Goal: Task Accomplishment & Management: Manage account settings

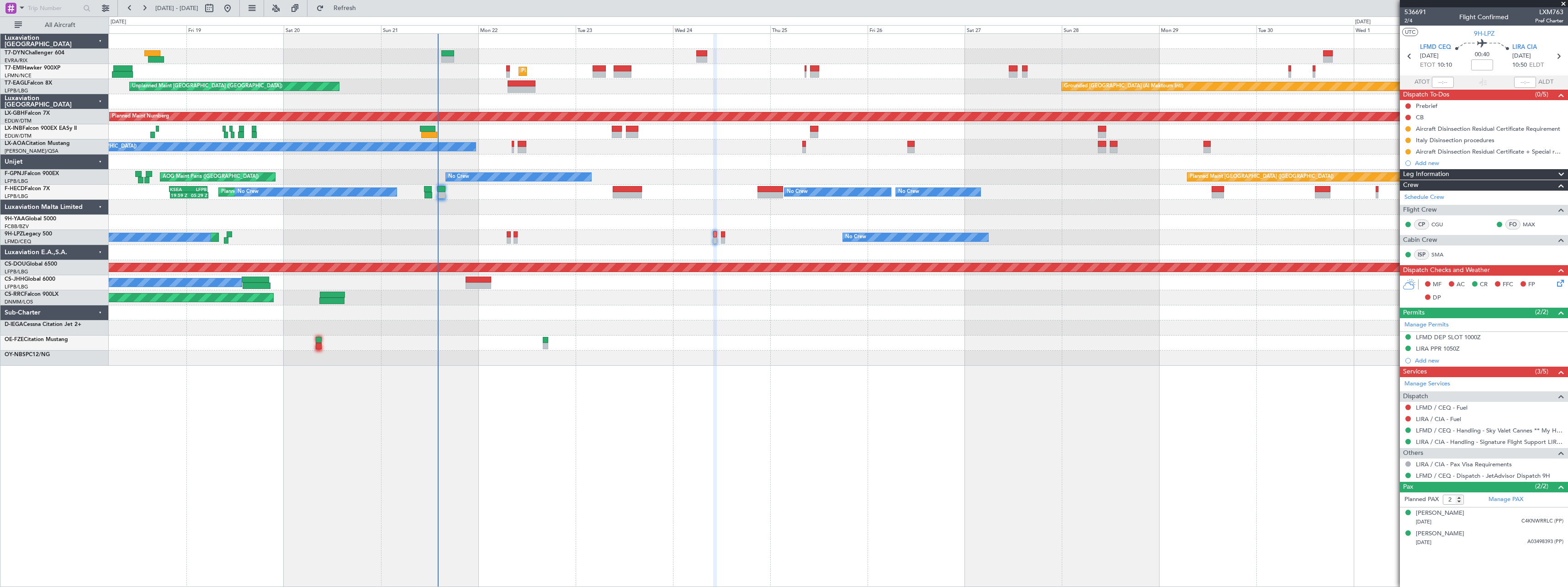
click at [638, 293] on div "Unplanned Maint [GEOGRAPHIC_DATA] (Riga Intl) Planned Maint [GEOGRAPHIC_DATA] U…" at bounding box center [838, 200] width 1459 height 332
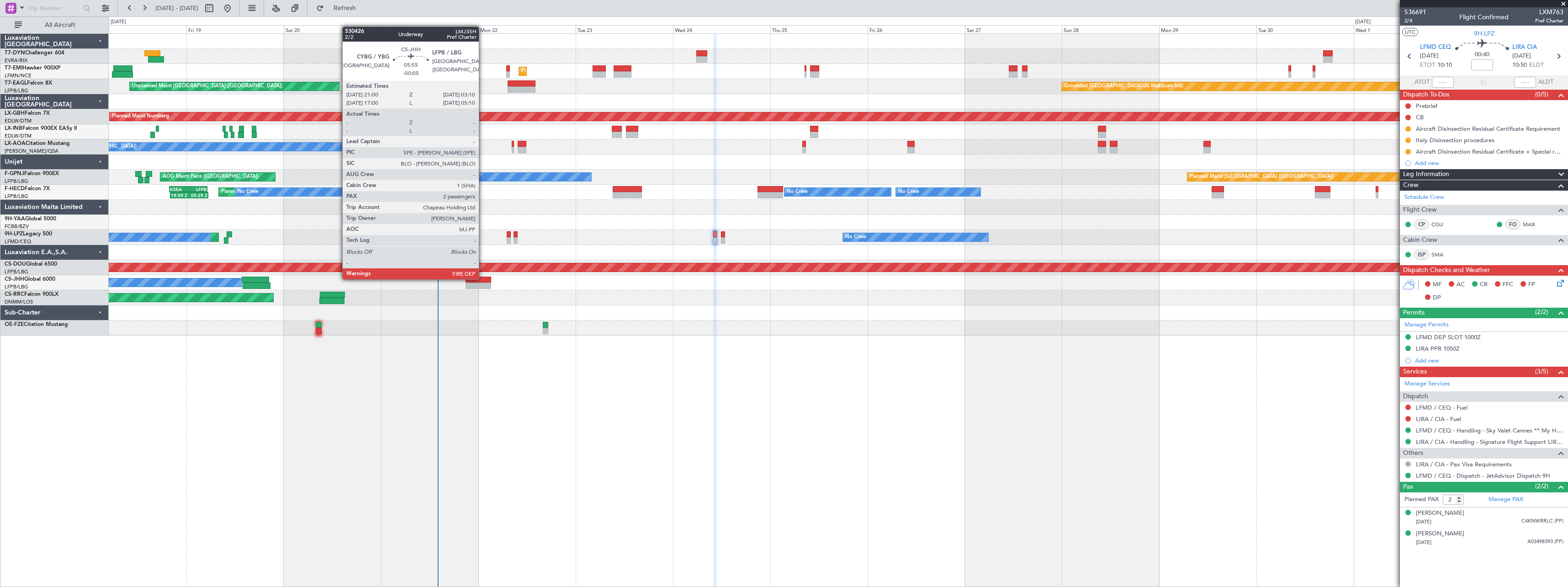
click at [483, 278] on div at bounding box center [478, 279] width 25 height 6
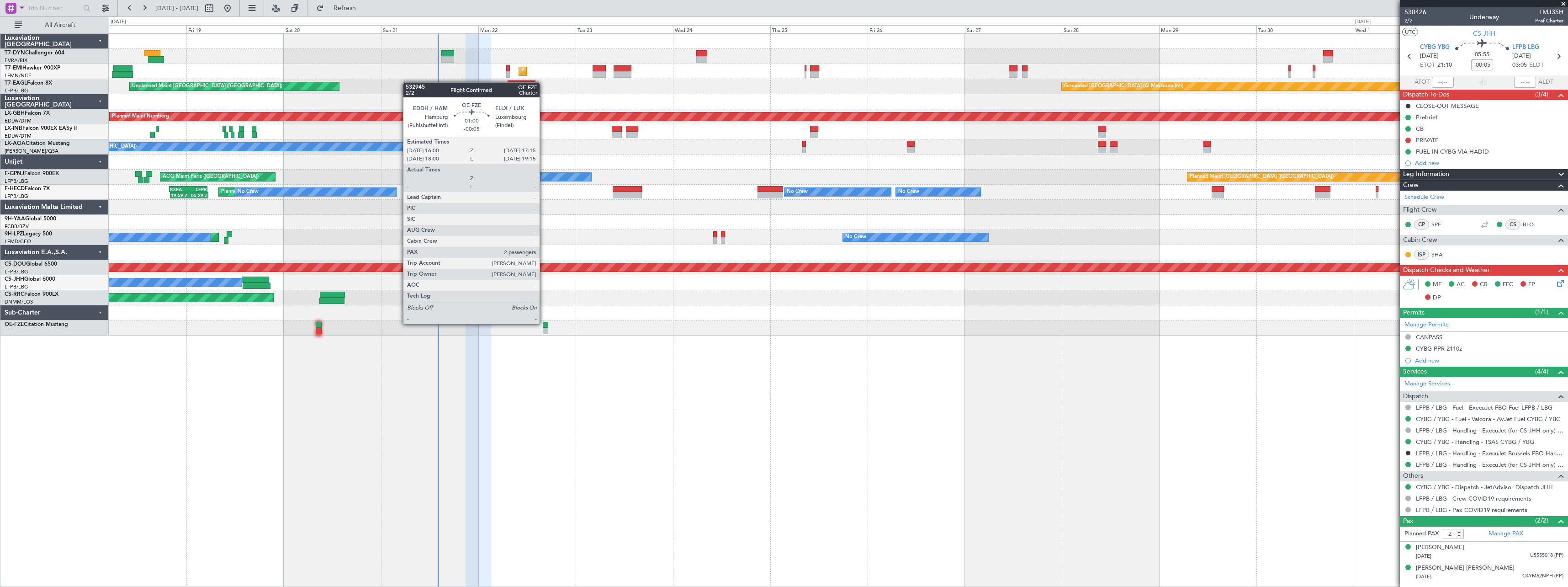
click at [543, 323] on div at bounding box center [545, 325] width 6 height 6
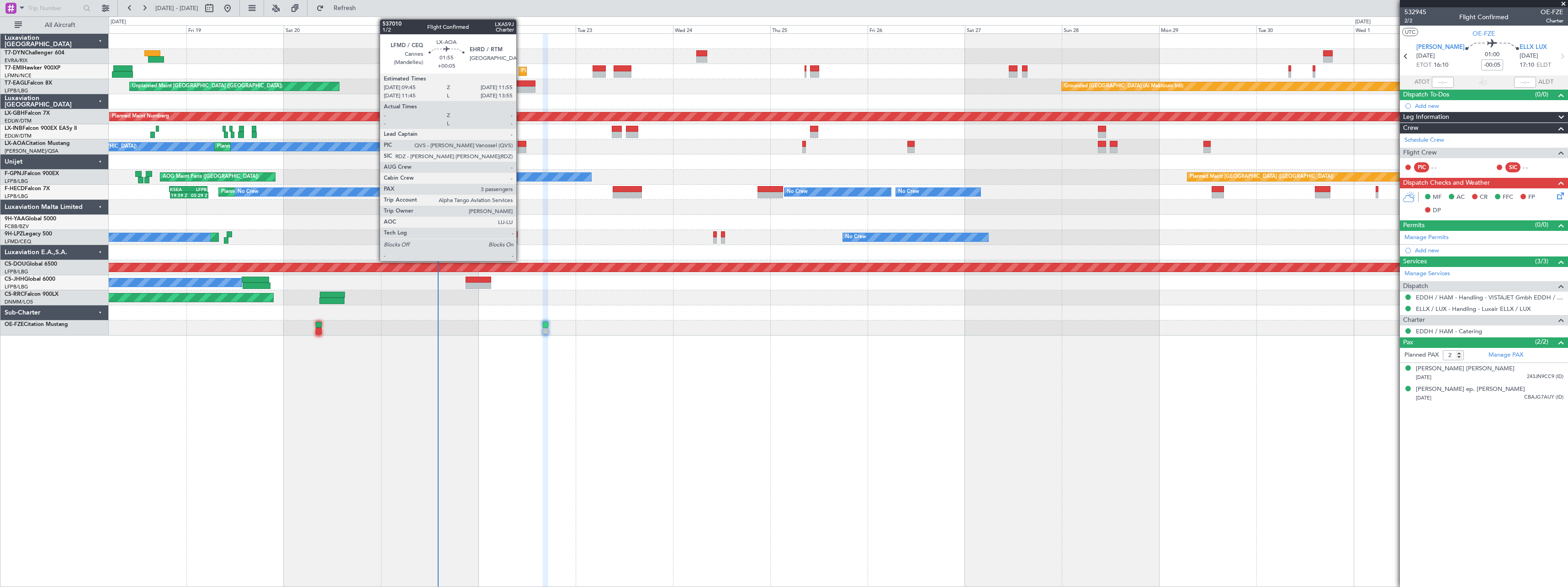
click at [520, 144] on div at bounding box center [523, 144] width 10 height 6
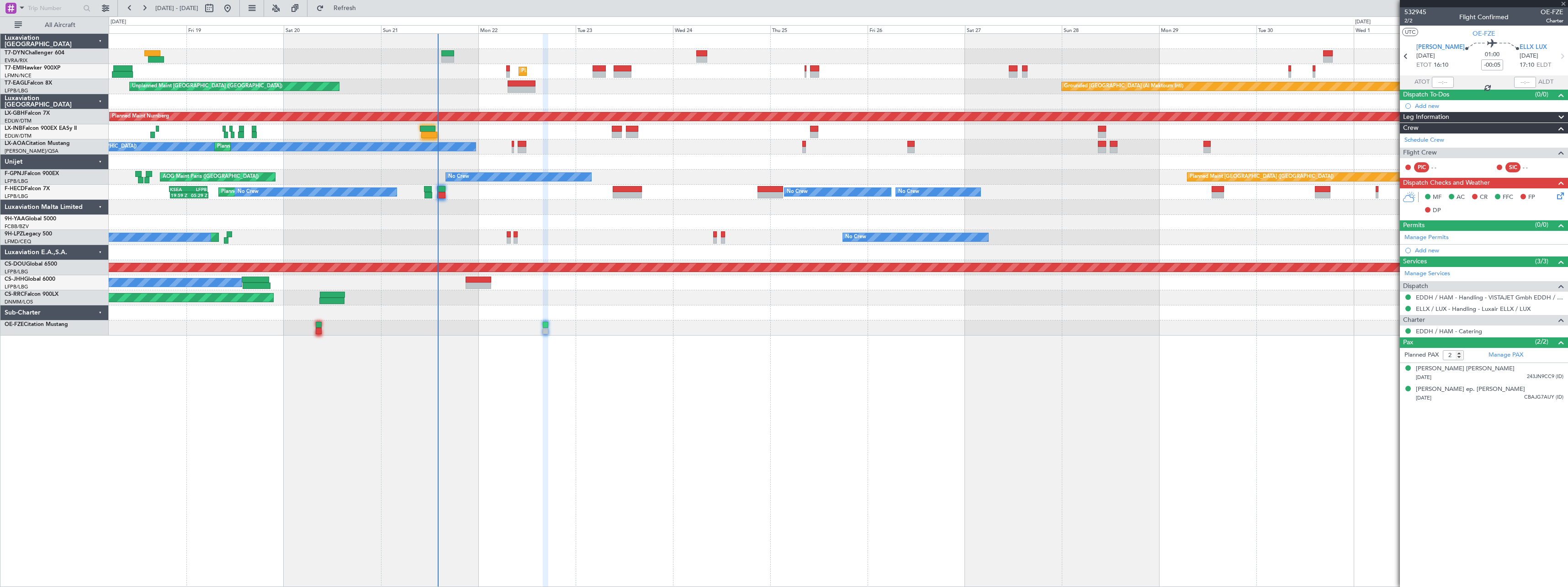
type input "+00:05"
type input "3"
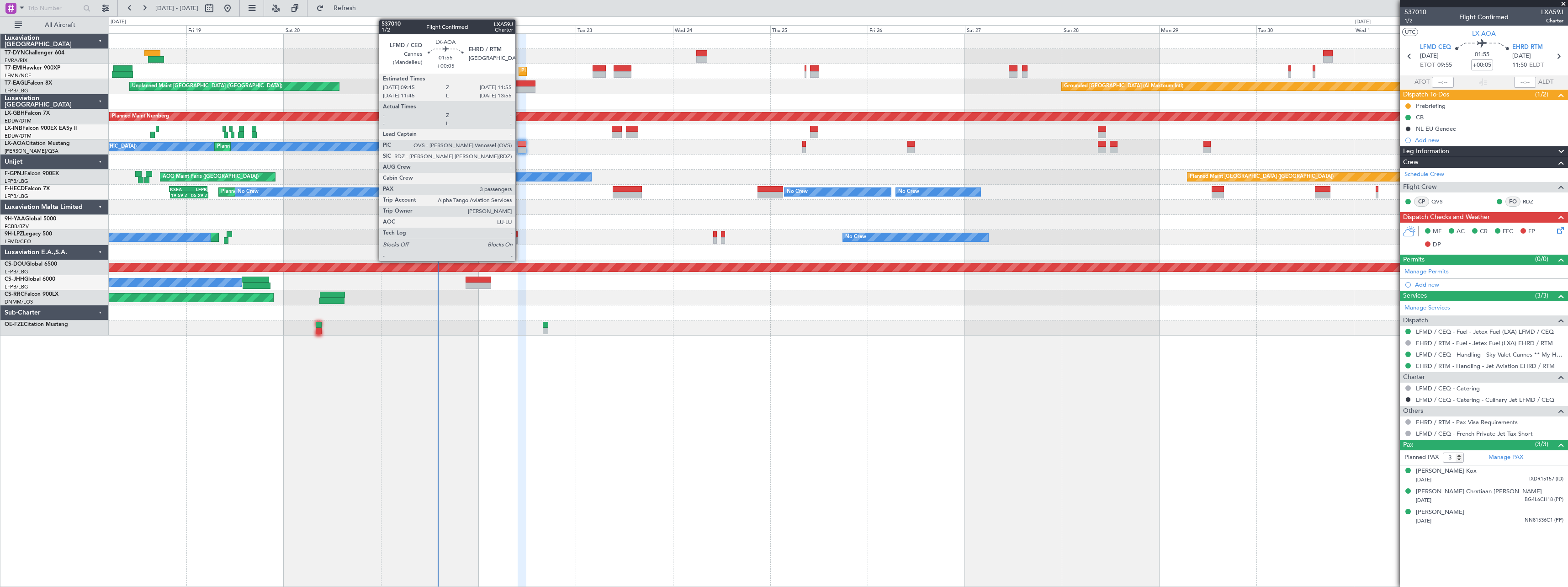
click at [519, 144] on div at bounding box center [523, 144] width 10 height 6
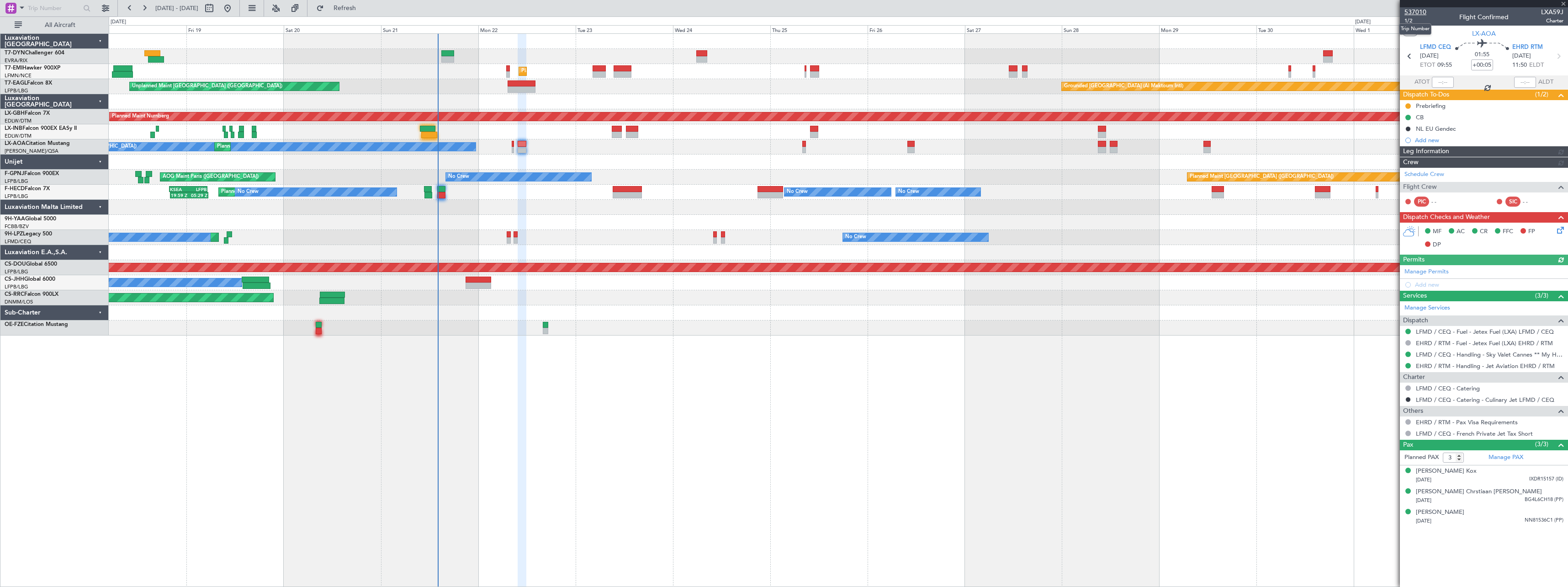
click at [1425, 13] on span "537010" at bounding box center [1416, 12] width 22 height 10
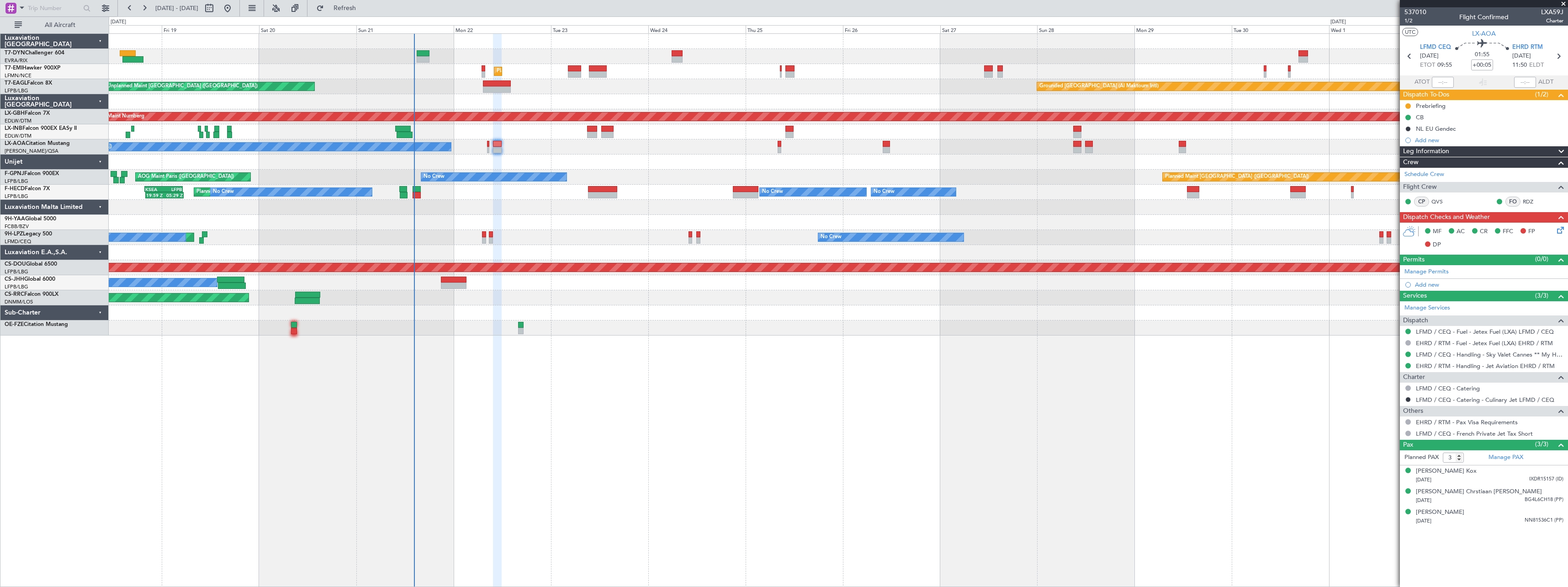
click at [508, 368] on div "Unplanned Maint [GEOGRAPHIC_DATA] (Riga Intl) Planned Maint [GEOGRAPHIC_DATA] U…" at bounding box center [838, 310] width 1459 height 554
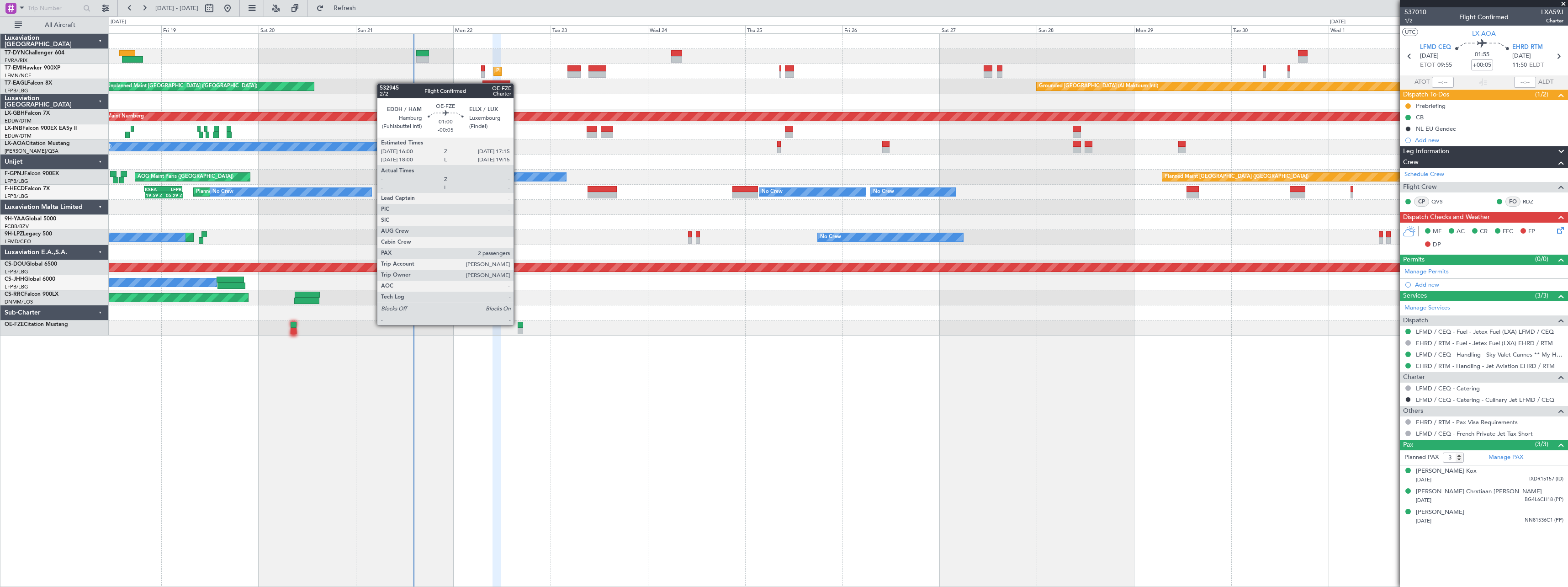
click at [518, 324] on div at bounding box center [520, 325] width 6 height 6
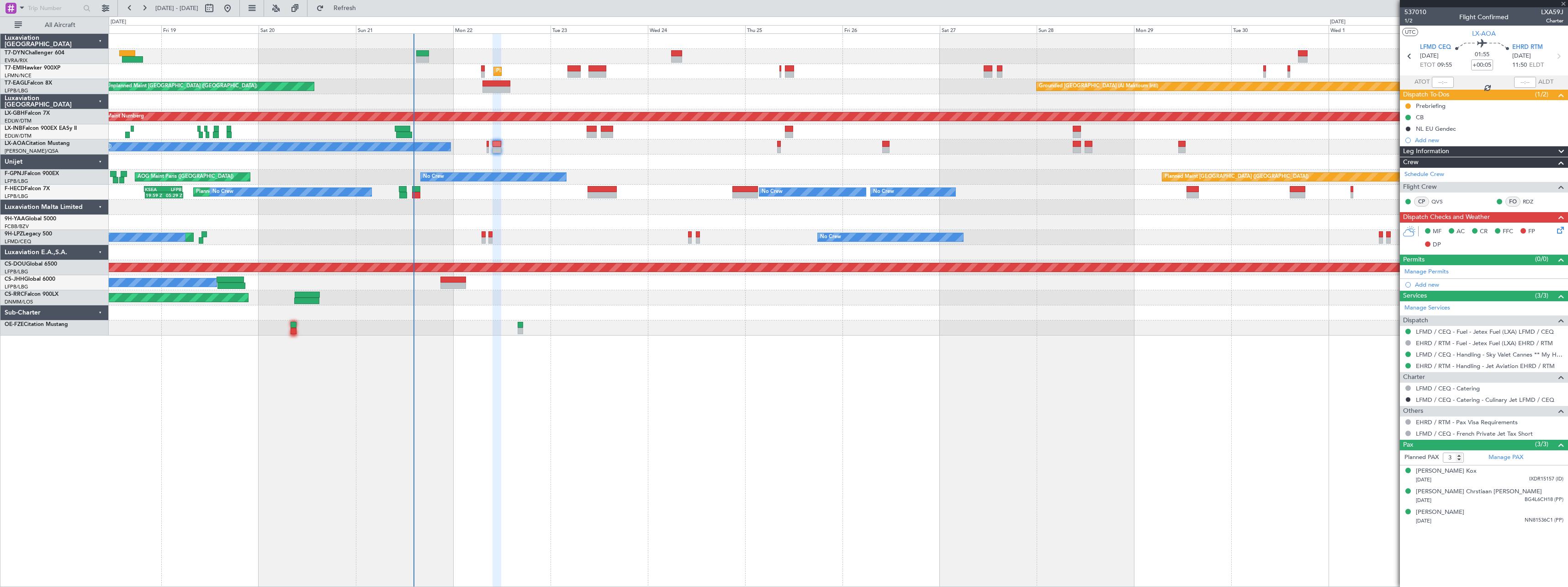
type input "-00:05"
type input "2"
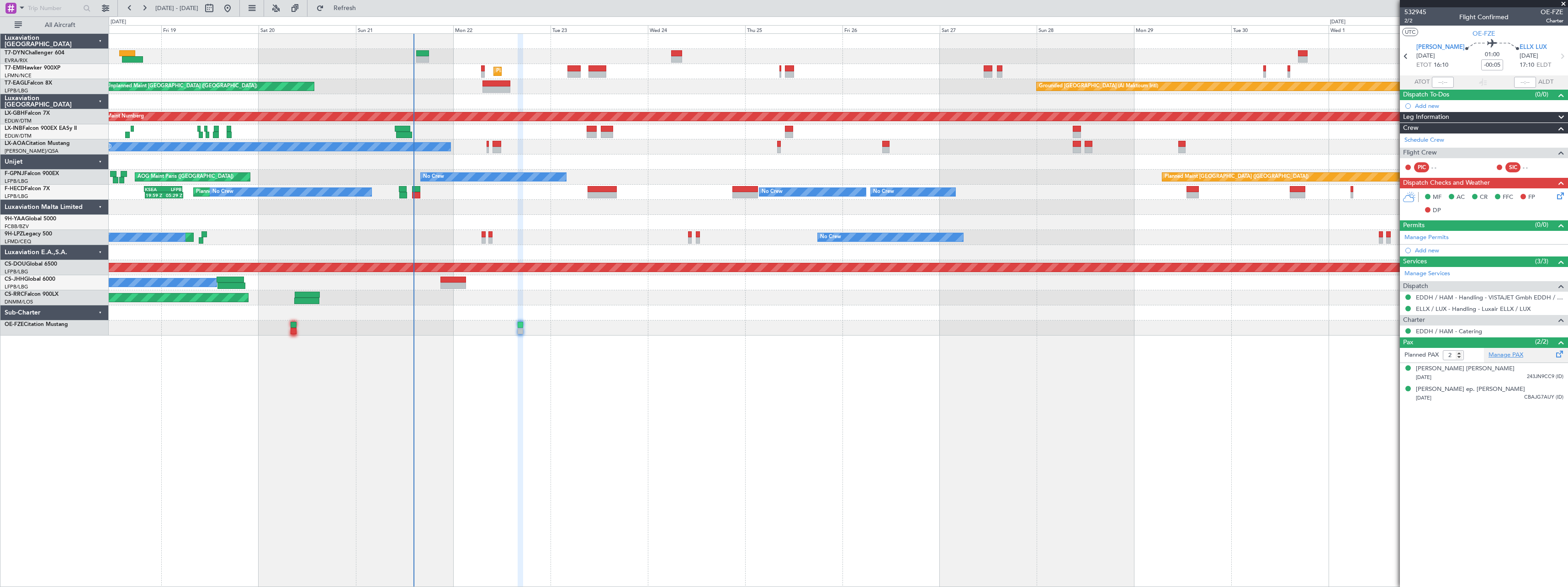
click at [1519, 354] on link "Manage PAX" at bounding box center [1506, 355] width 35 height 10
click at [364, 9] on span "Refresh" at bounding box center [345, 8] width 38 height 6
click at [1410, 10] on span "532945" at bounding box center [1416, 12] width 22 height 10
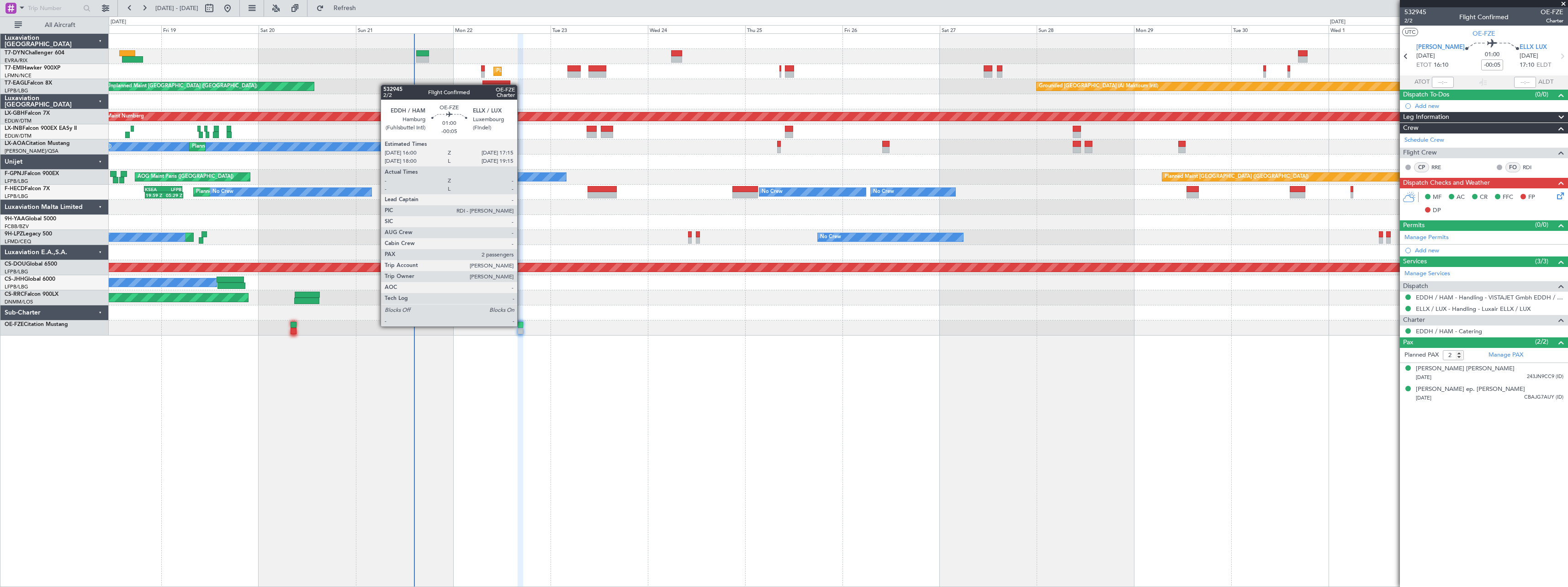
click at [521, 325] on div at bounding box center [520, 325] width 6 height 6
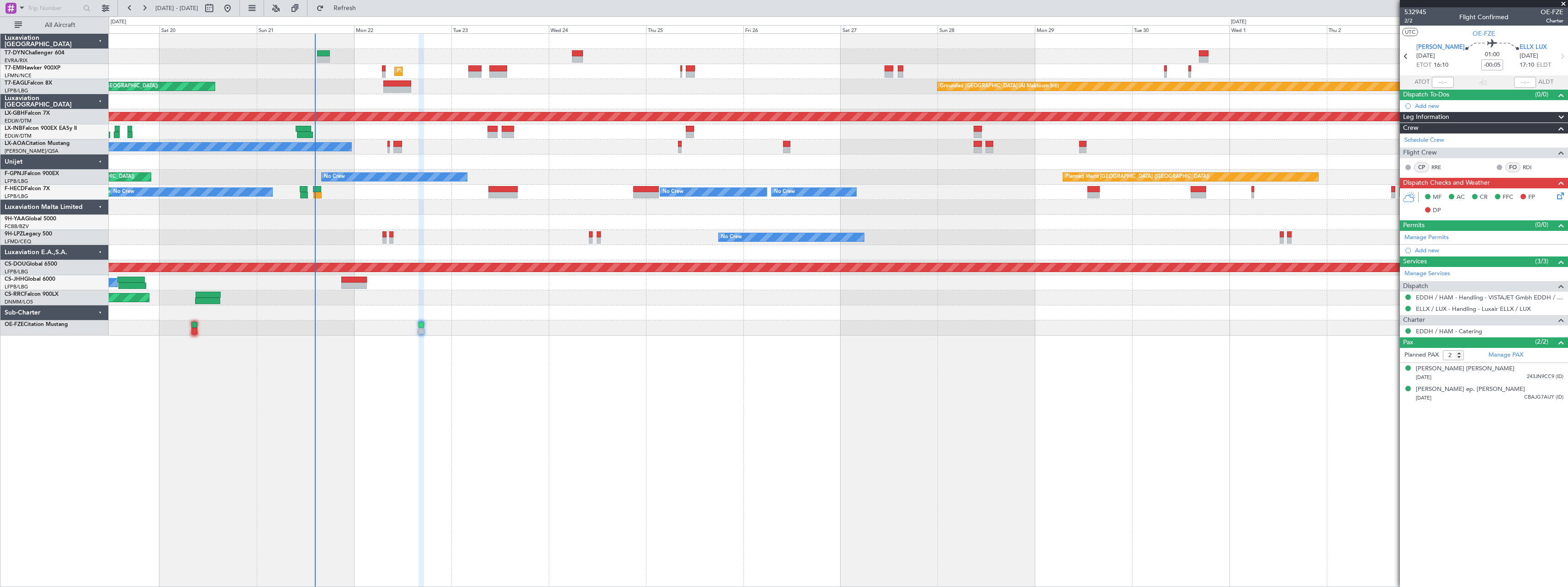
click at [623, 424] on div "Unplanned Maint [GEOGRAPHIC_DATA] (Riga Intl) Planned Maint [GEOGRAPHIC_DATA] G…" at bounding box center [838, 310] width 1459 height 554
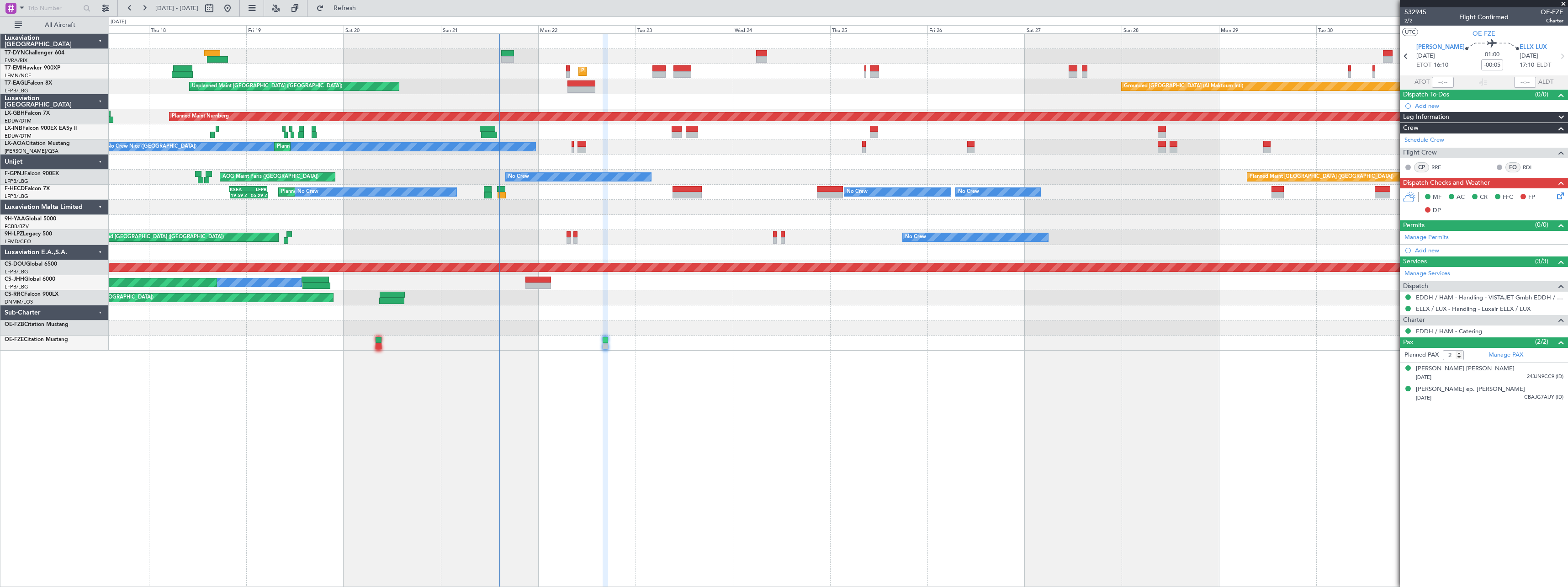
click at [908, 309] on div "Unplanned Maint [GEOGRAPHIC_DATA] (Riga Intl) Planned Maint [GEOGRAPHIC_DATA] G…" at bounding box center [838, 192] width 1459 height 317
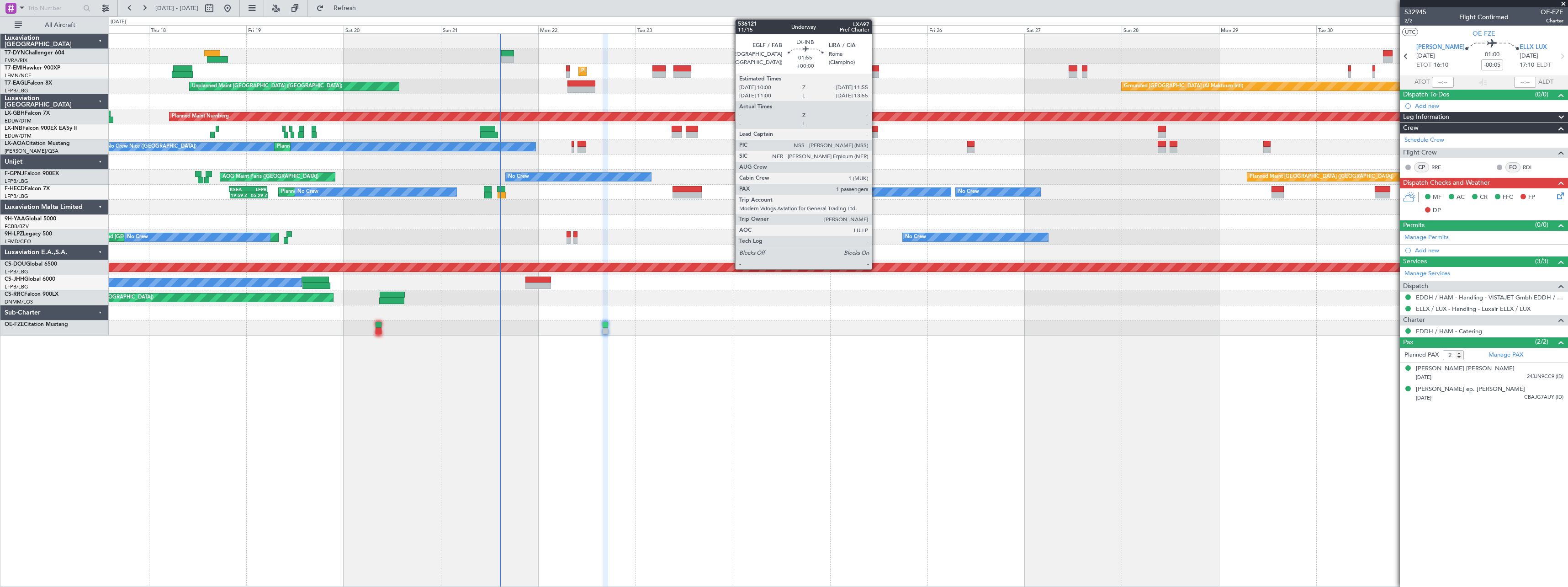
click at [875, 129] on div at bounding box center [874, 129] width 8 height 6
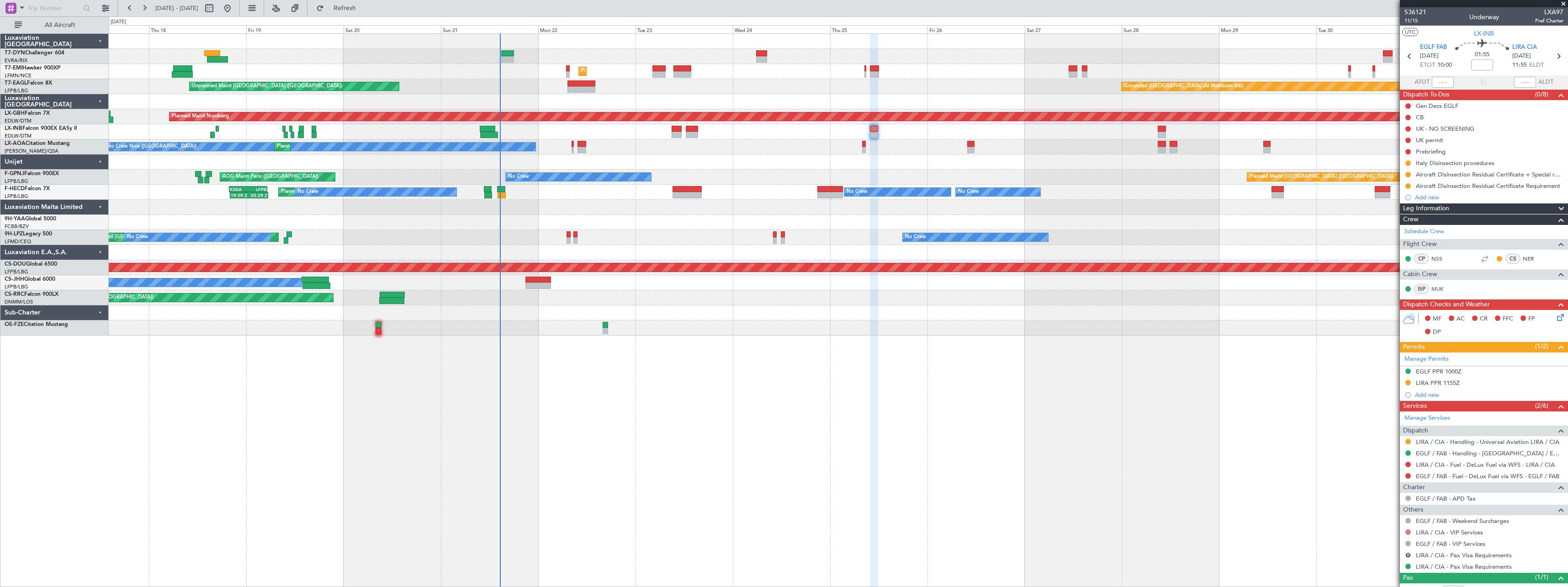
click at [1409, 531] on button at bounding box center [1408, 531] width 6 height 6
click at [1378, 461] on span "Requested" at bounding box center [1382, 463] width 29 height 10
click at [364, 10] on span "Refresh" at bounding box center [345, 8] width 38 height 6
click at [364, 7] on span "Refresh" at bounding box center [345, 8] width 38 height 6
click at [364, 10] on span "Refresh" at bounding box center [345, 8] width 38 height 6
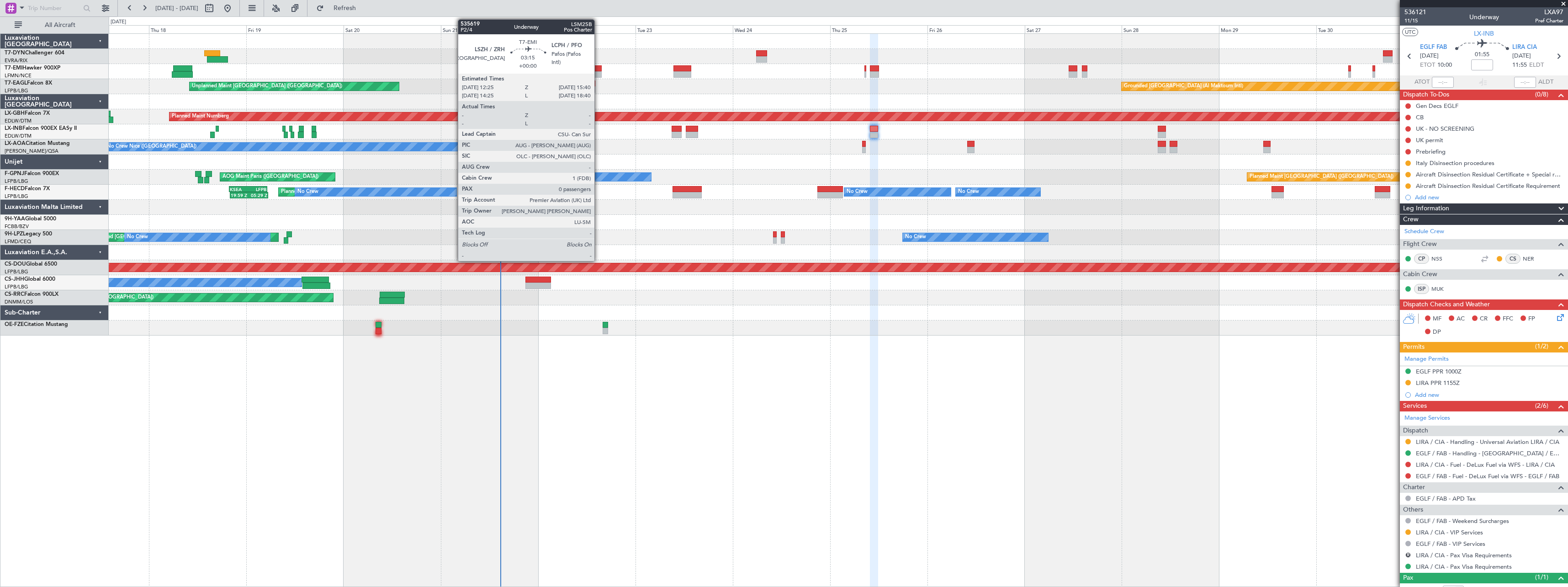
click at [599, 68] on div at bounding box center [594, 68] width 13 height 6
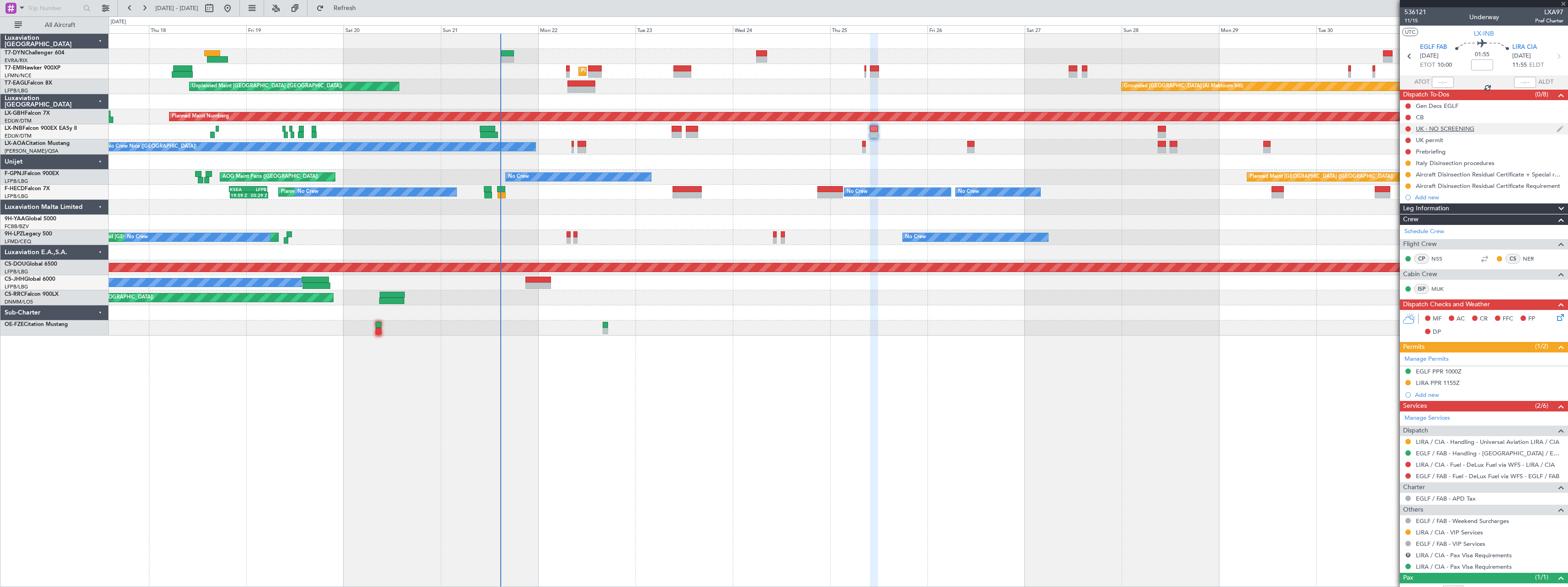
type input "0"
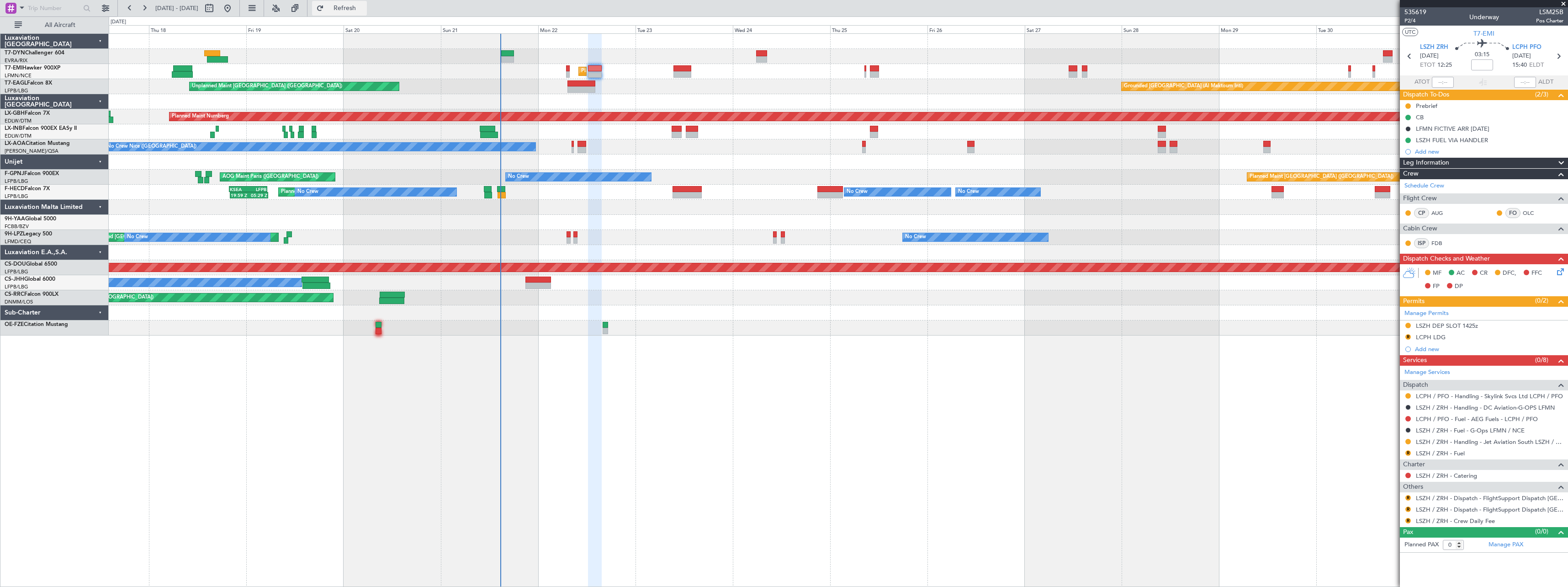
click at [362, 12] on button "Refresh" at bounding box center [339, 8] width 55 height 14
click at [1414, 21] on span "P2/4" at bounding box center [1416, 21] width 22 height 8
click at [1509, 443] on link "LSZH / ZRH - Handling - Jet Aviation South LSZH / ZRH" at bounding box center [1489, 442] width 148 height 8
click at [1461, 396] on link "LCPH / PFO - Handling - Skylink Svcs Ltd LCPH / PFO" at bounding box center [1489, 396] width 147 height 8
click at [1559, 270] on icon at bounding box center [1558, 270] width 7 height 7
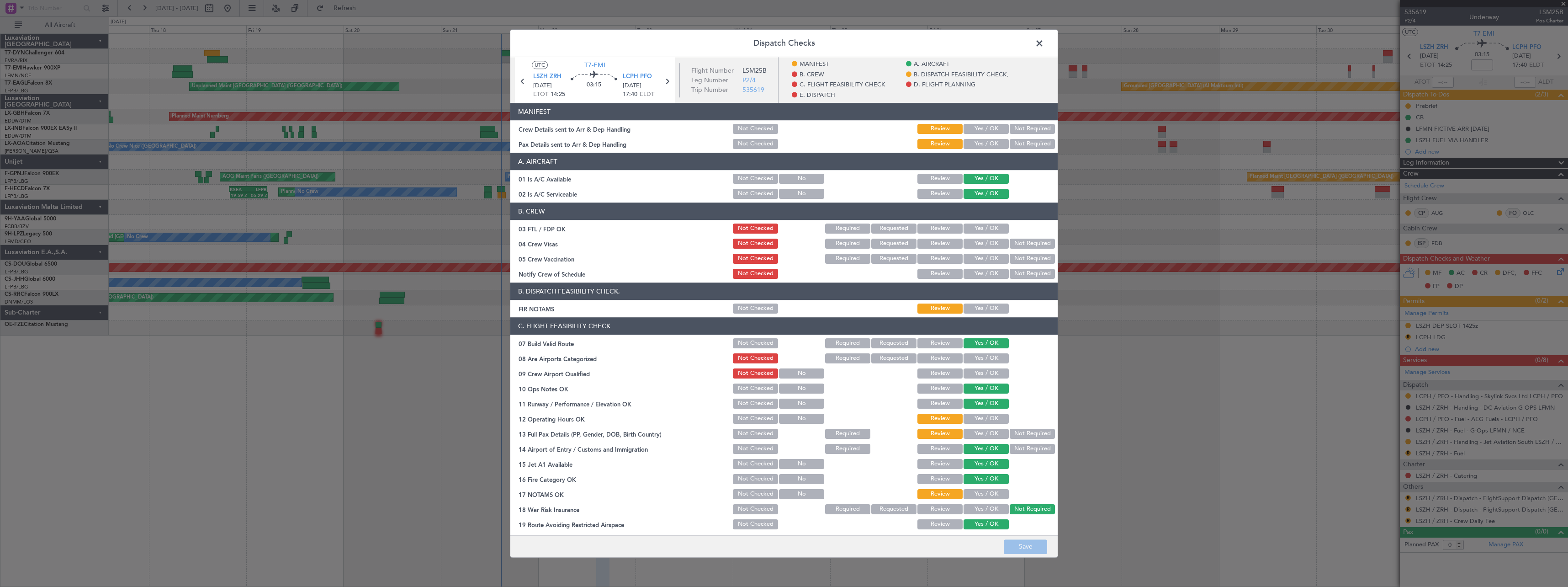
click at [983, 128] on button "Yes / OK" at bounding box center [986, 129] width 45 height 10
click at [1023, 144] on button "Not Required" at bounding box center [1032, 144] width 45 height 10
click at [1030, 543] on button "Save" at bounding box center [1026, 547] width 44 height 14
click at [1044, 39] on span at bounding box center [1044, 45] width 0 height 18
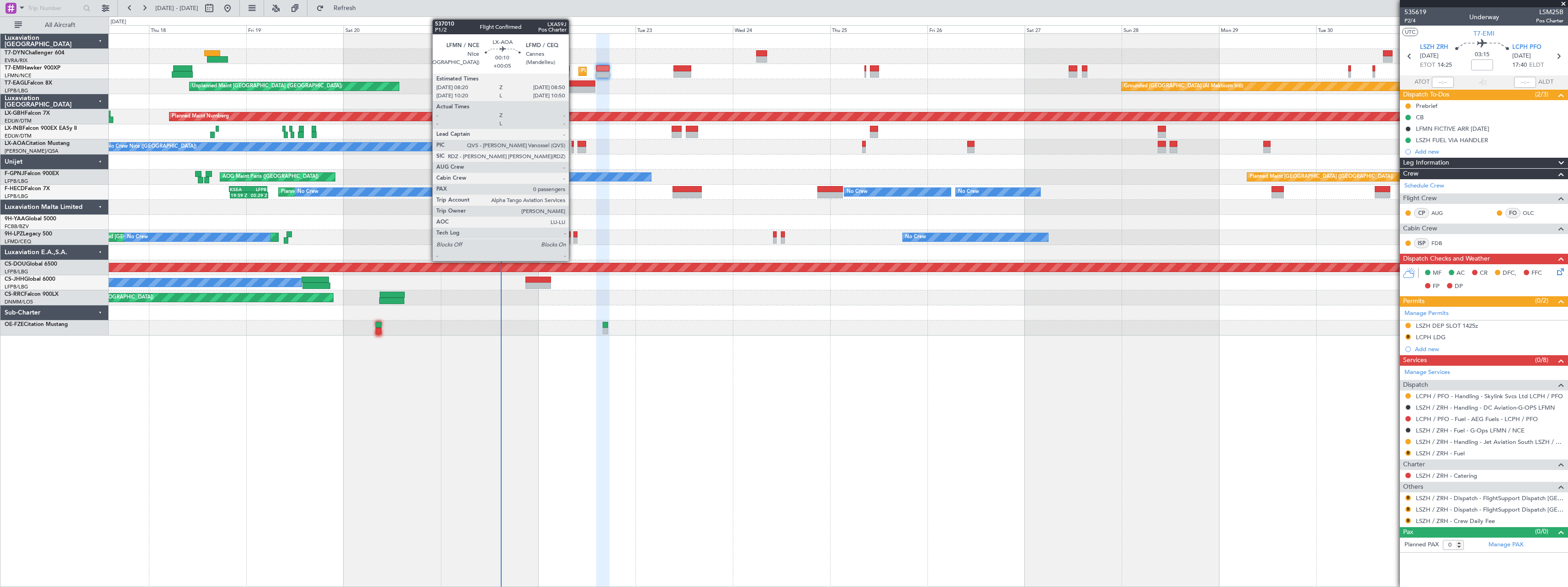
click at [573, 146] on div at bounding box center [573, 144] width 2 height 6
type input "+00:05"
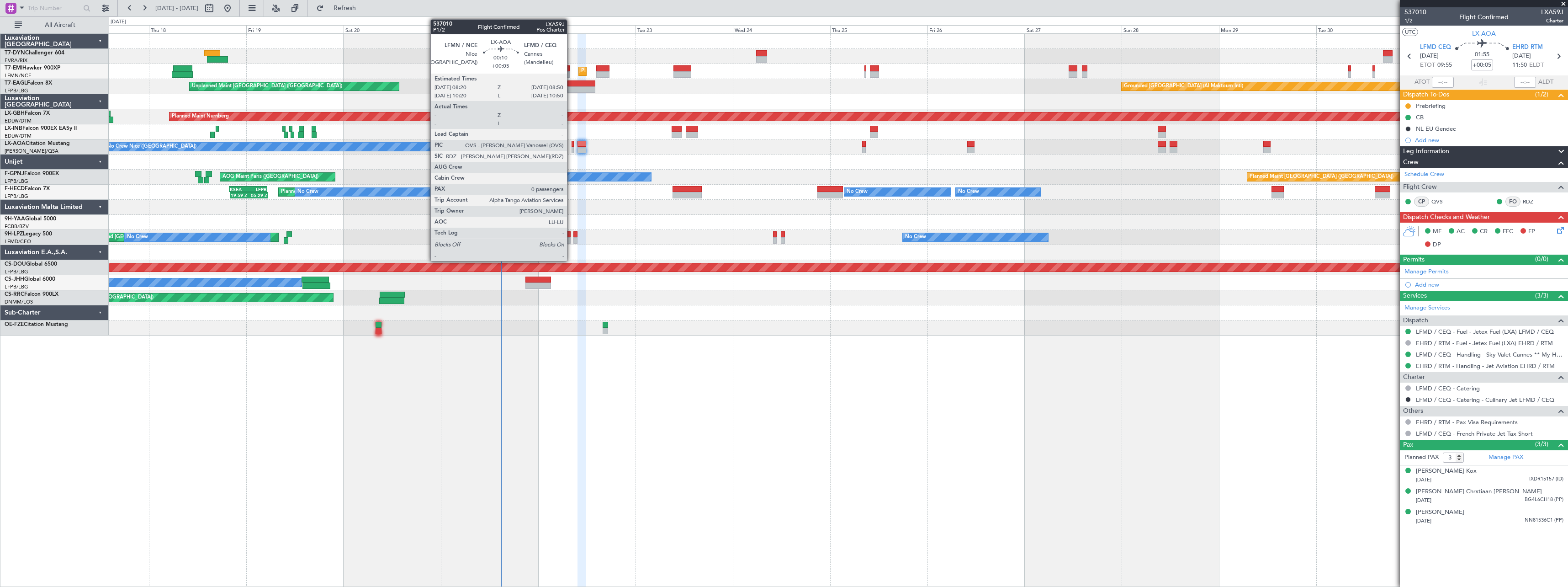
click at [572, 148] on div at bounding box center [573, 150] width 2 height 6
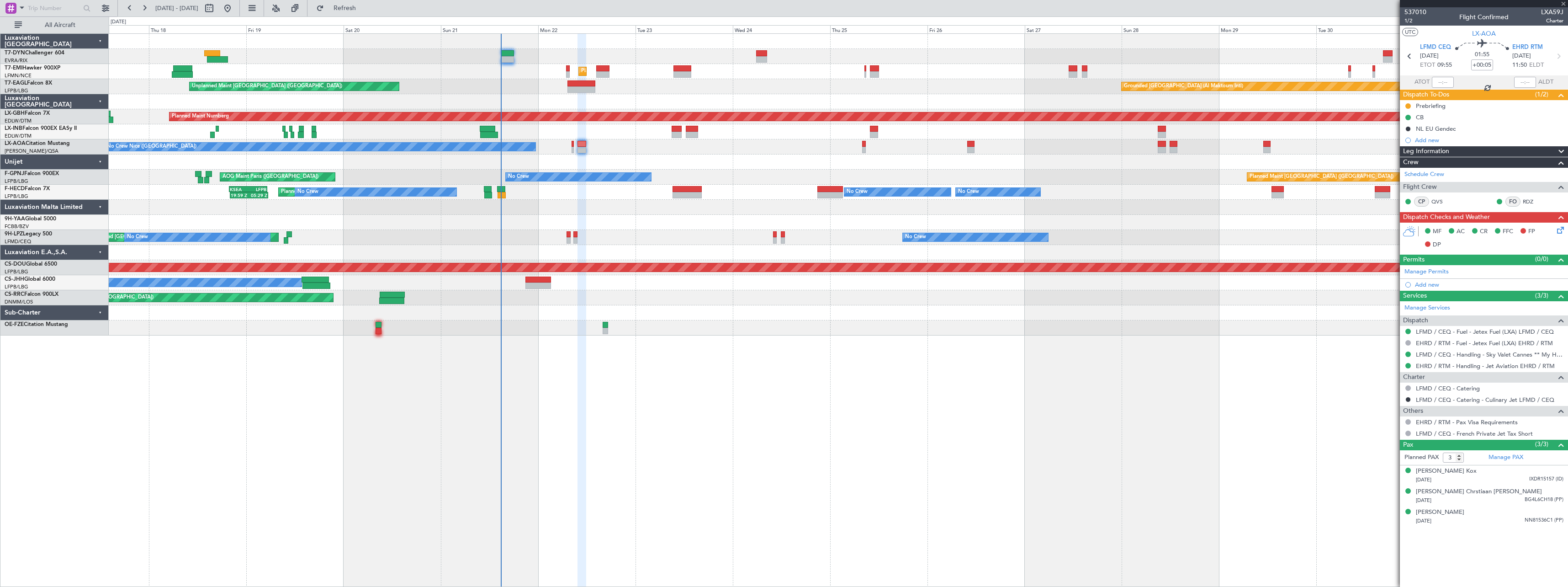
type input "0"
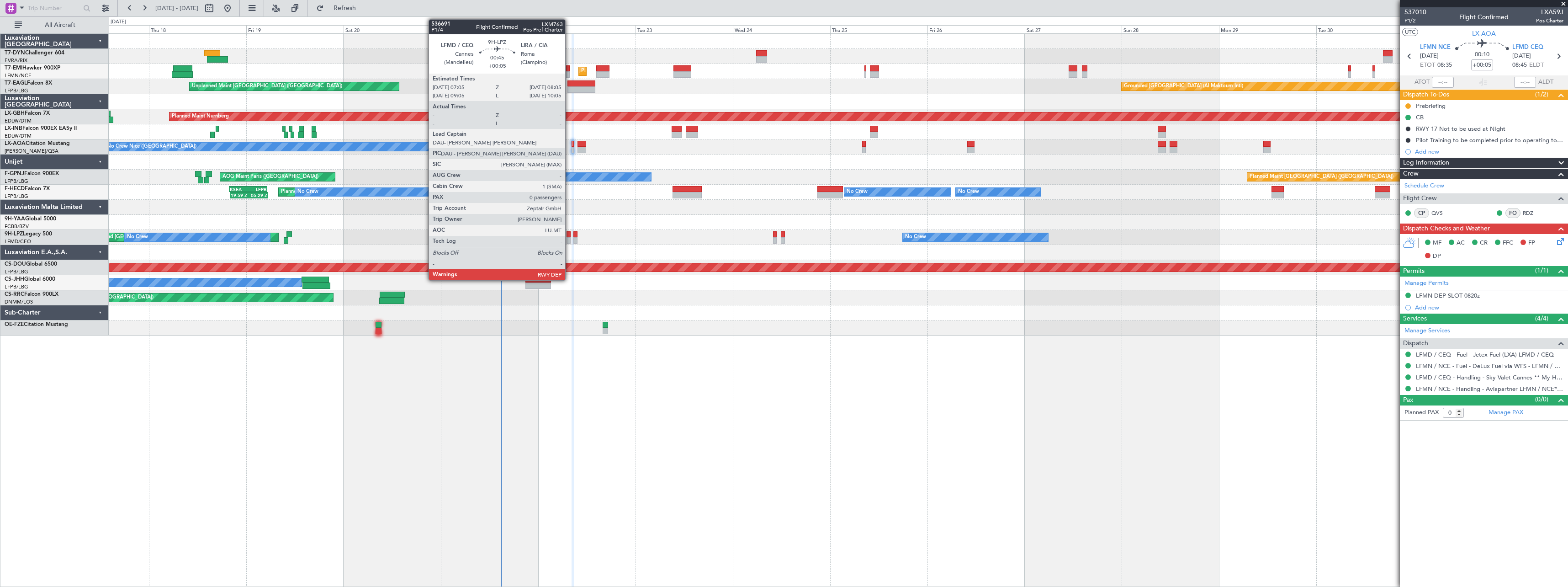
click at [569, 240] on div at bounding box center [568, 240] width 4 height 6
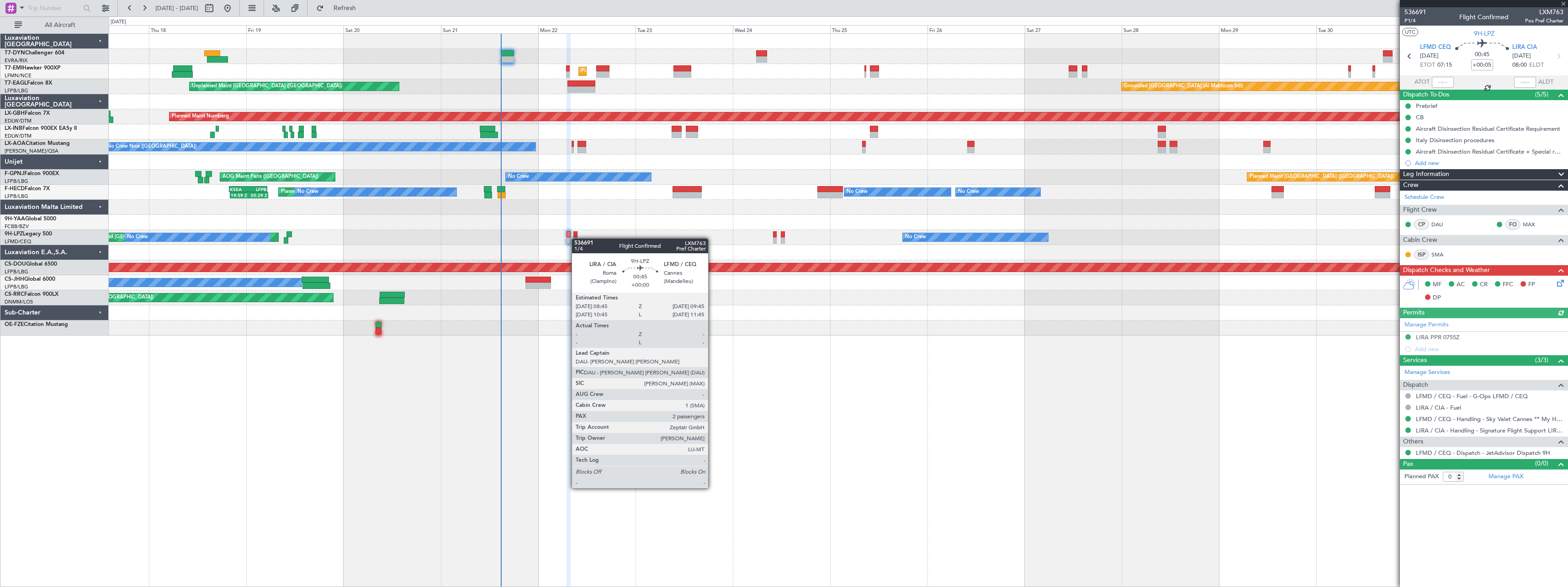
click at [576, 238] on div at bounding box center [575, 240] width 4 height 6
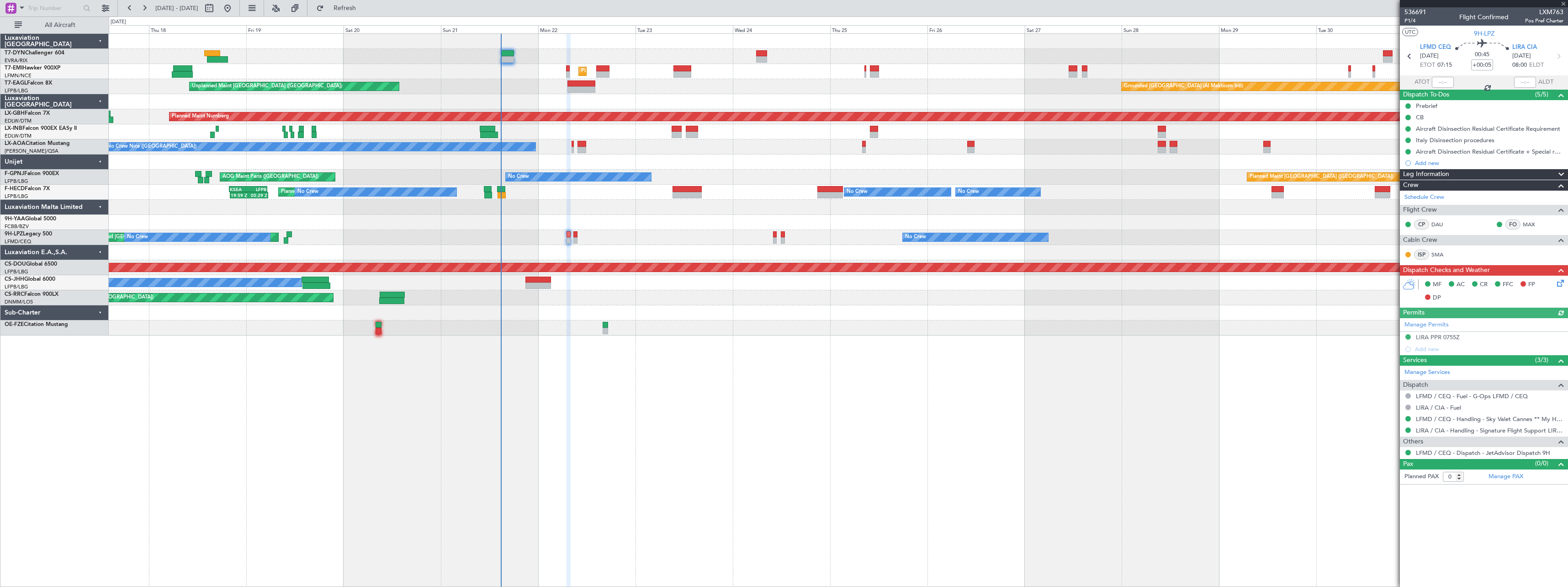
type input "2"
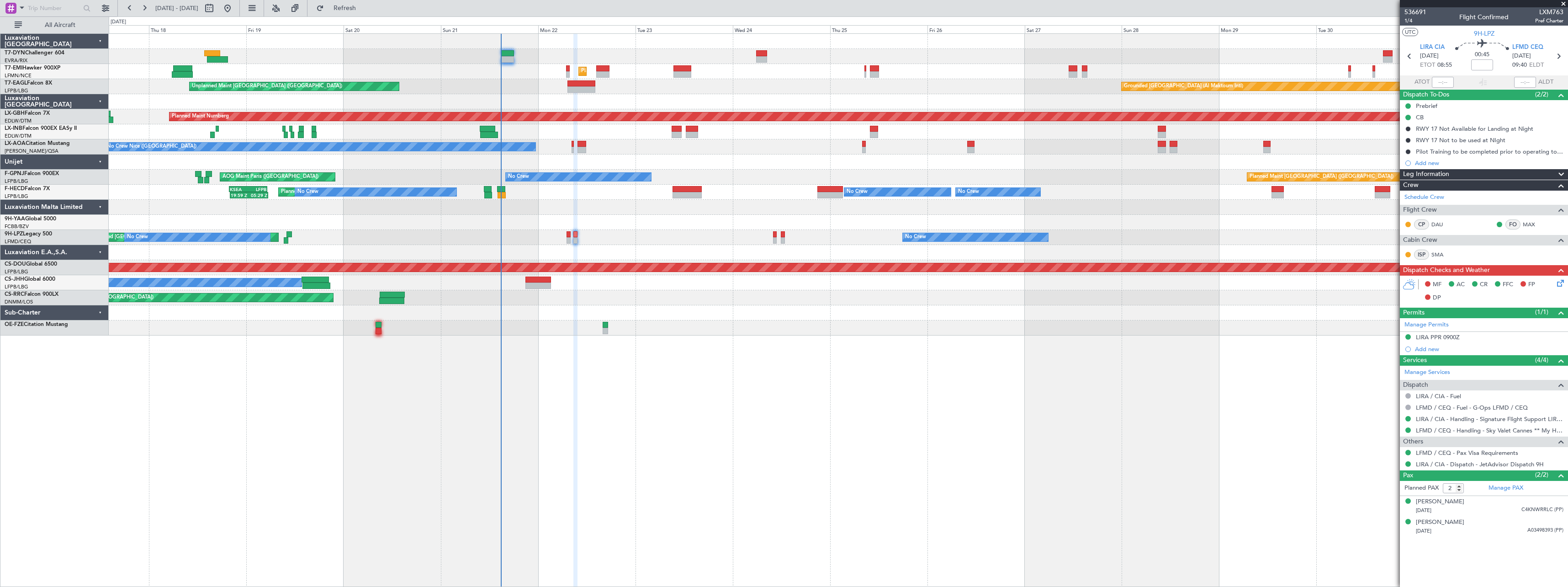
click at [1560, 285] on icon at bounding box center [1558, 281] width 7 height 7
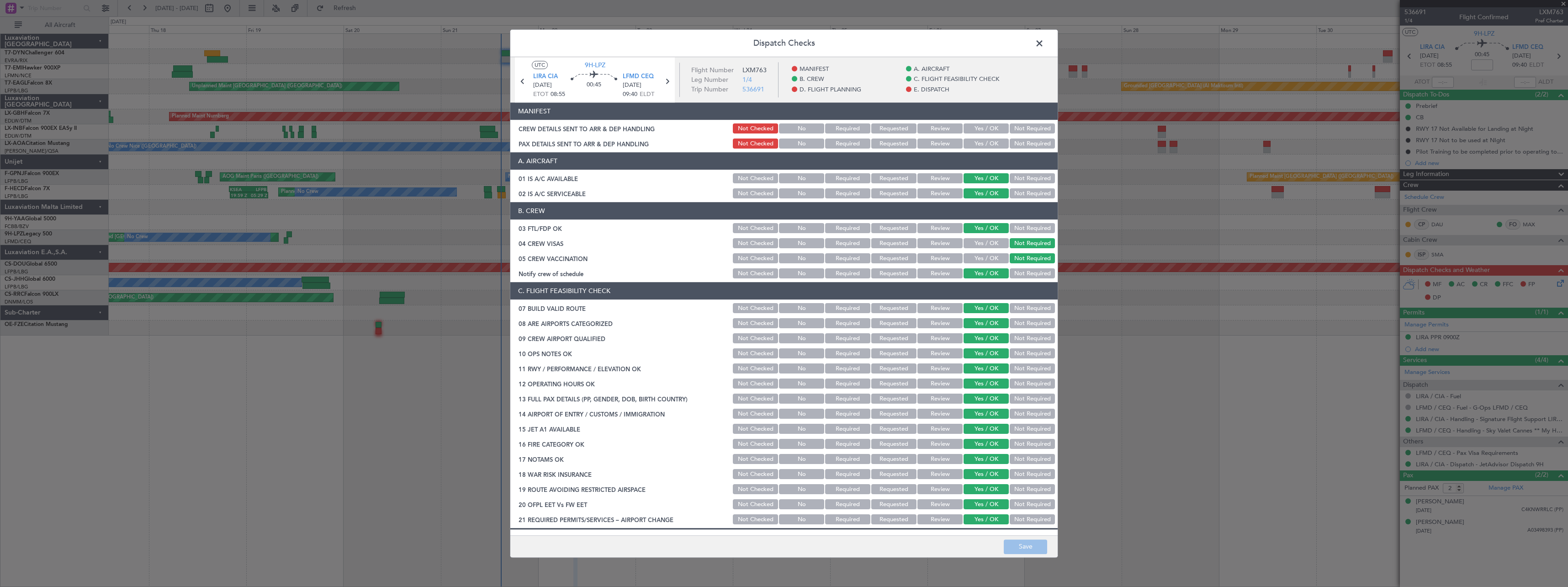
click at [990, 129] on button "Yes / OK" at bounding box center [986, 129] width 45 height 10
click at [977, 147] on button "Yes / OK" at bounding box center [986, 144] width 45 height 10
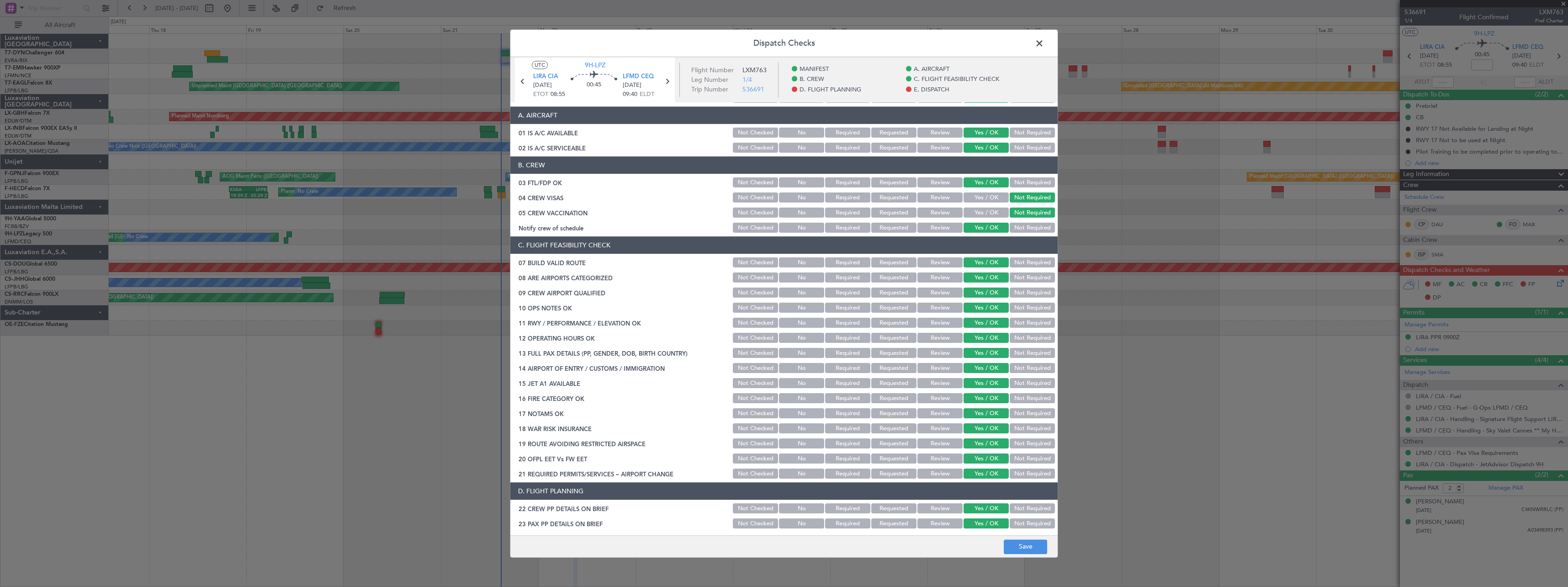
click at [747, 132] on button "Not Checked" at bounding box center [755, 132] width 45 height 10
click at [1044, 40] on span at bounding box center [1044, 45] width 0 height 18
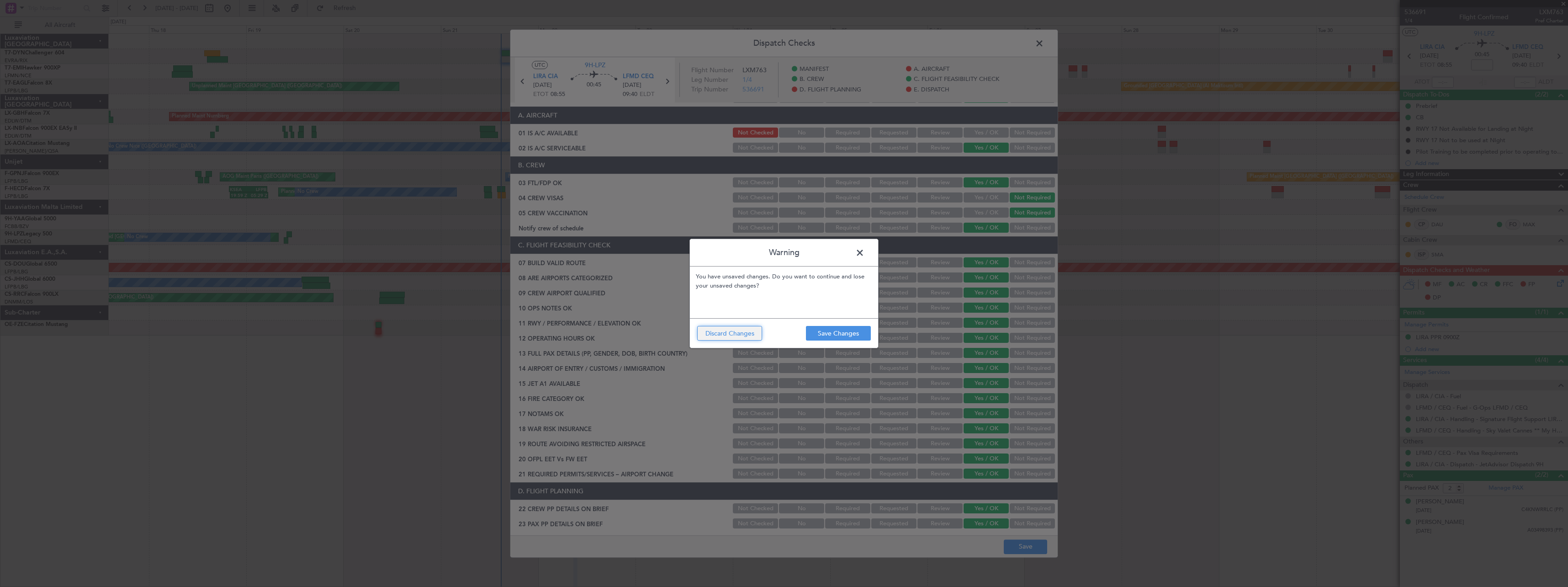
click at [717, 336] on button "Discard Changes" at bounding box center [730, 333] width 65 height 14
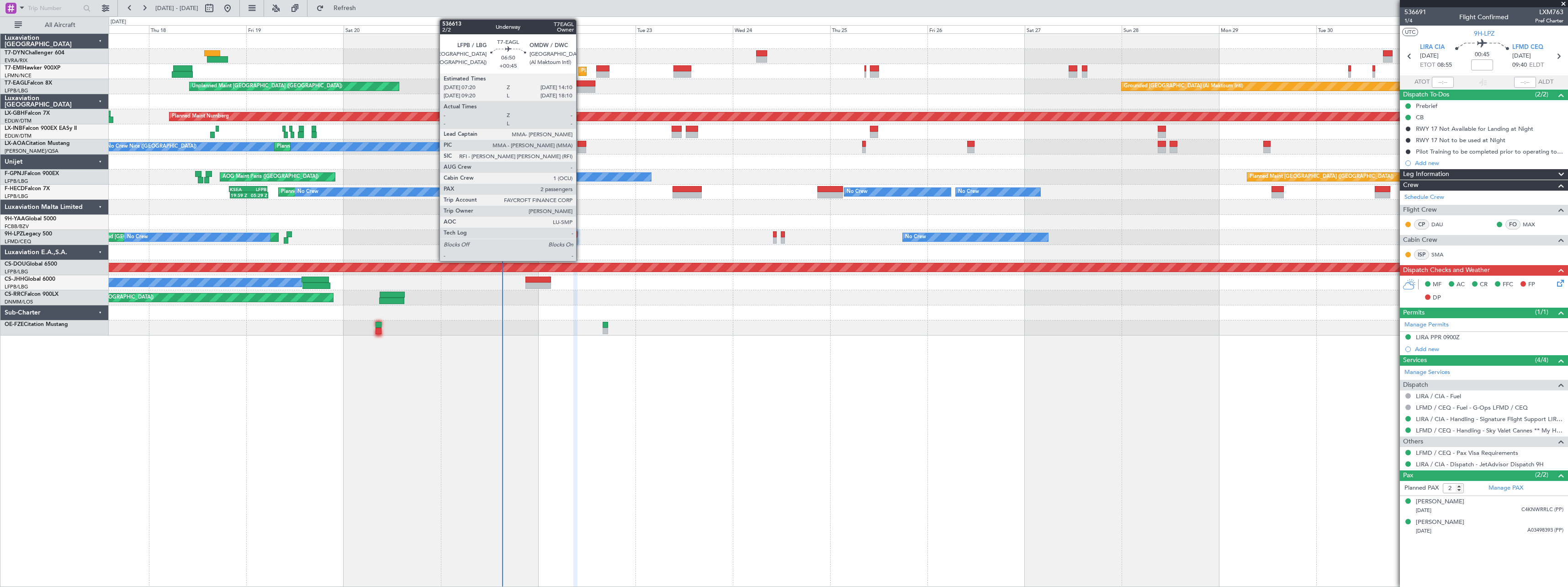
click at [581, 83] on div at bounding box center [581, 83] width 28 height 6
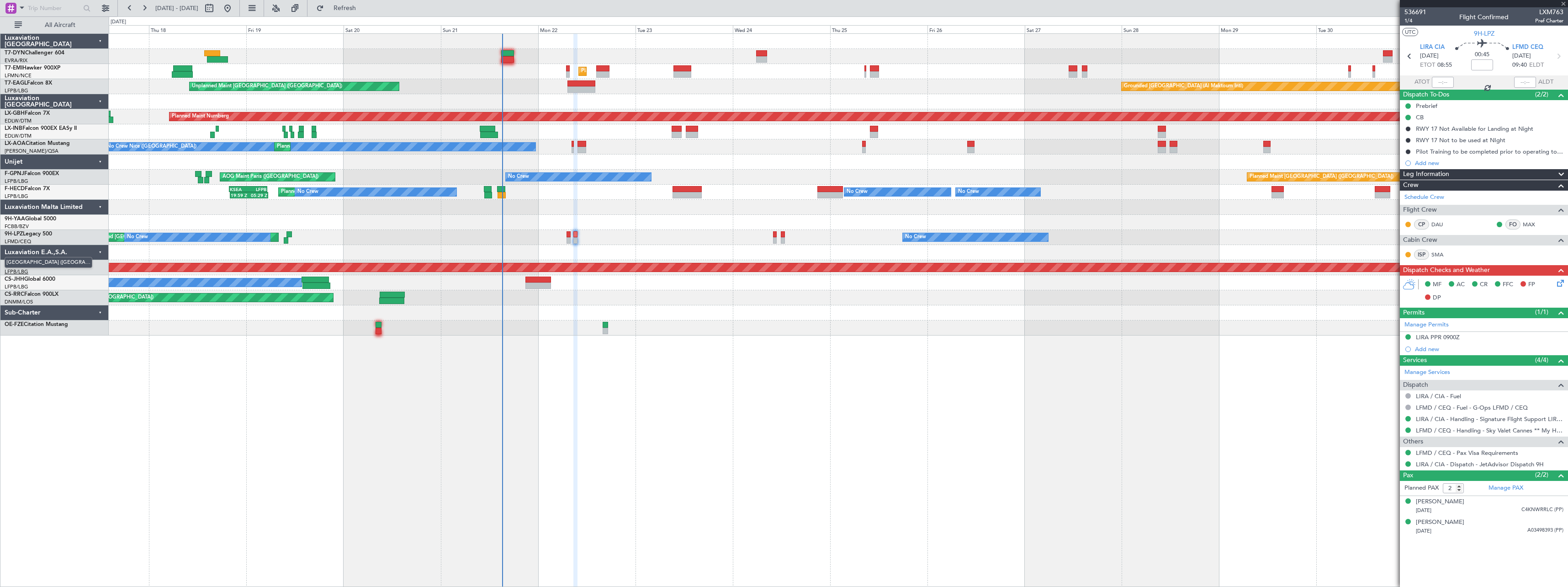
type input "+00:45"
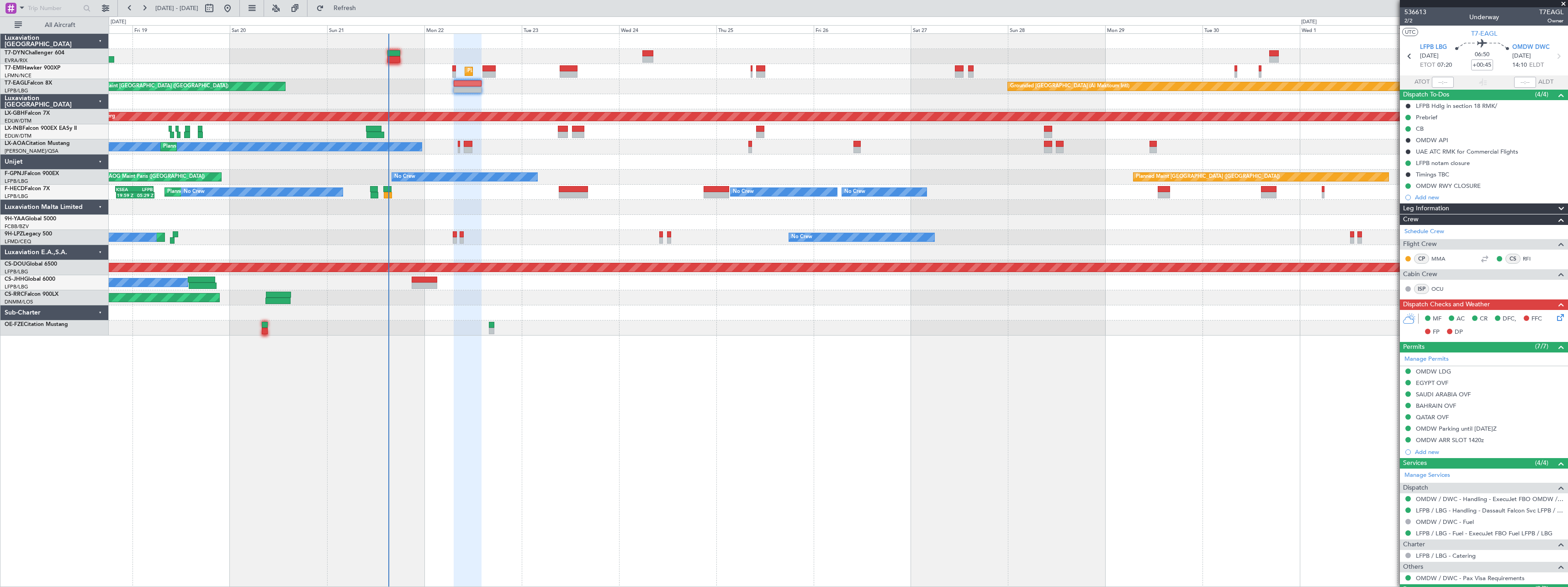
click at [663, 372] on div "Unplanned Maint [GEOGRAPHIC_DATA] (Riga Intl) Planned Maint [GEOGRAPHIC_DATA] U…" at bounding box center [838, 310] width 1459 height 554
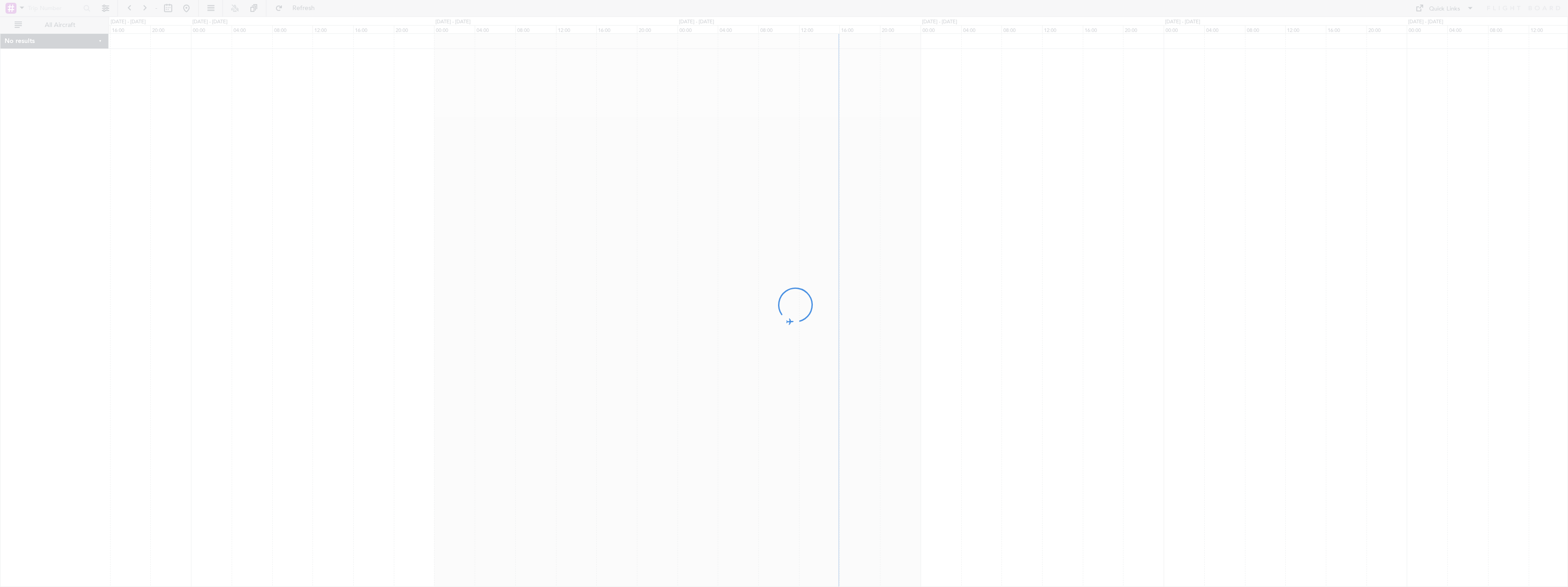
drag, startPoint x: 993, startPoint y: 356, endPoint x: 714, endPoint y: 356, distance: 279.0
click at [714, 356] on div at bounding box center [784, 294] width 1568 height 587
